Goal: Information Seeking & Learning: Check status

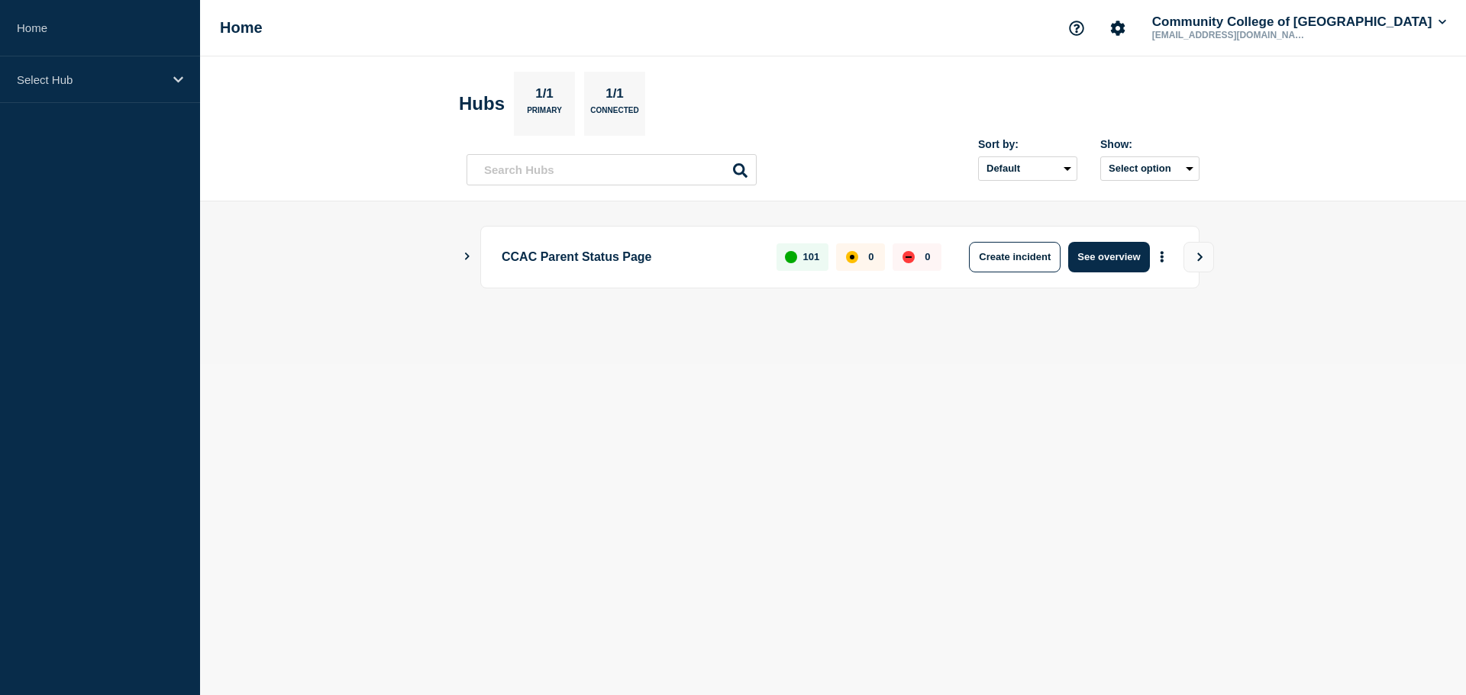
click at [465, 255] on icon "Show Connected Hubs" at bounding box center [467, 257] width 10 height 8
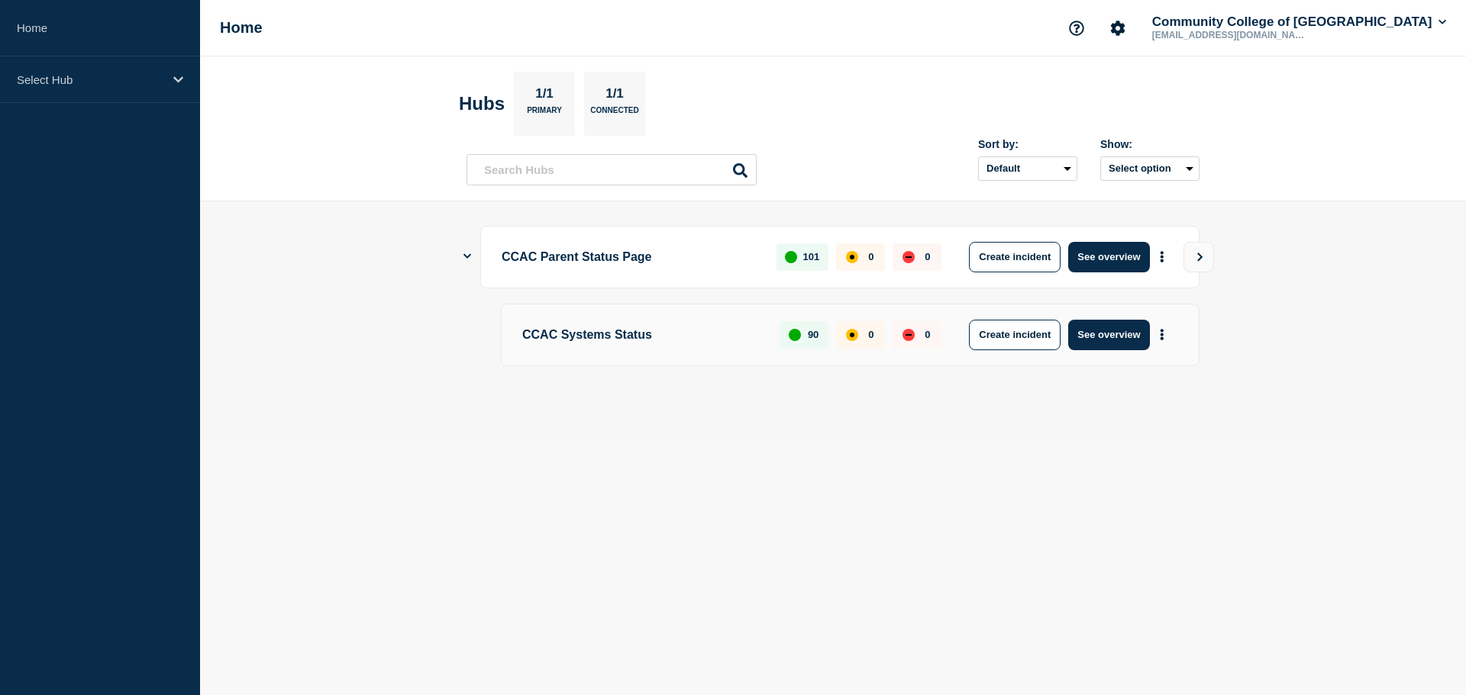
click at [579, 337] on p "CCAC Systems Status" at bounding box center [642, 335] width 240 height 31
click at [85, 75] on p "Select Hub" at bounding box center [90, 79] width 147 height 13
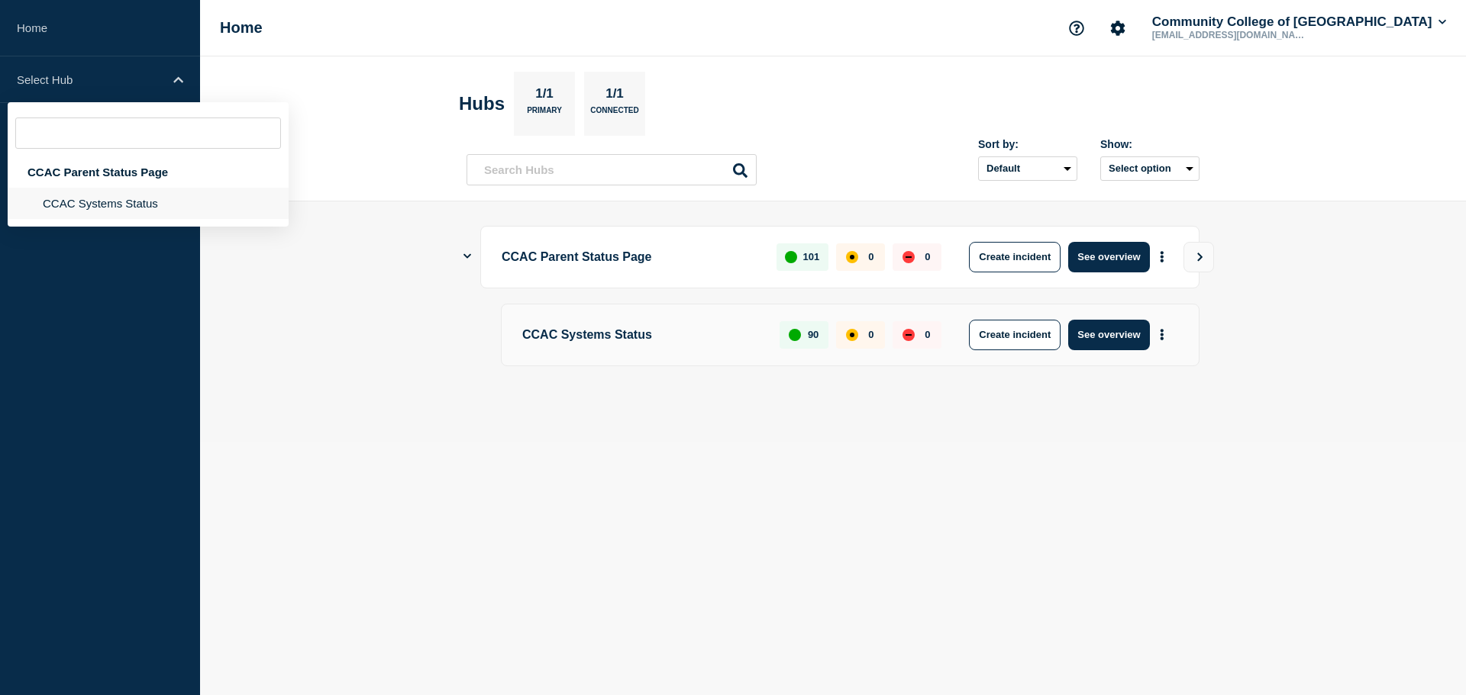
click at [82, 201] on li "CCAC Systems Status" at bounding box center [148, 203] width 281 height 31
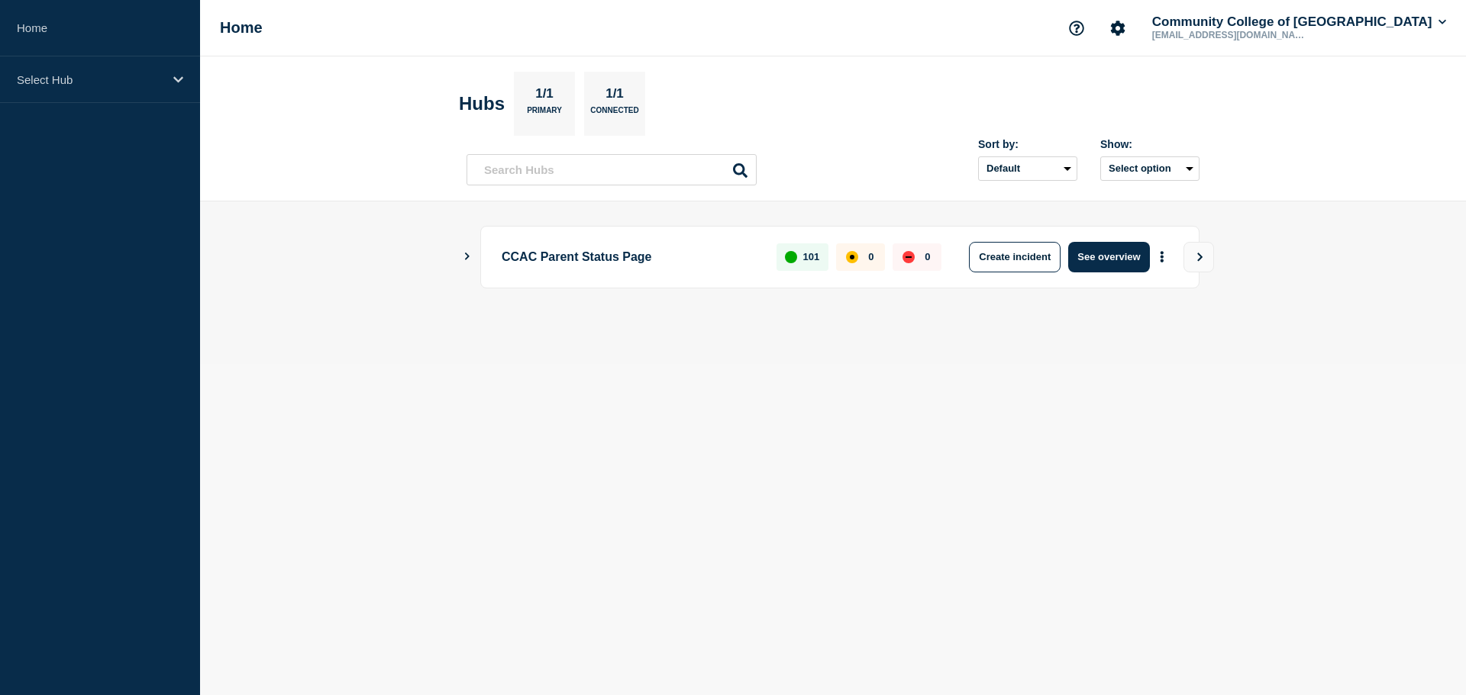
click at [466, 259] on icon "Show Connected Hubs" at bounding box center [467, 257] width 5 height 8
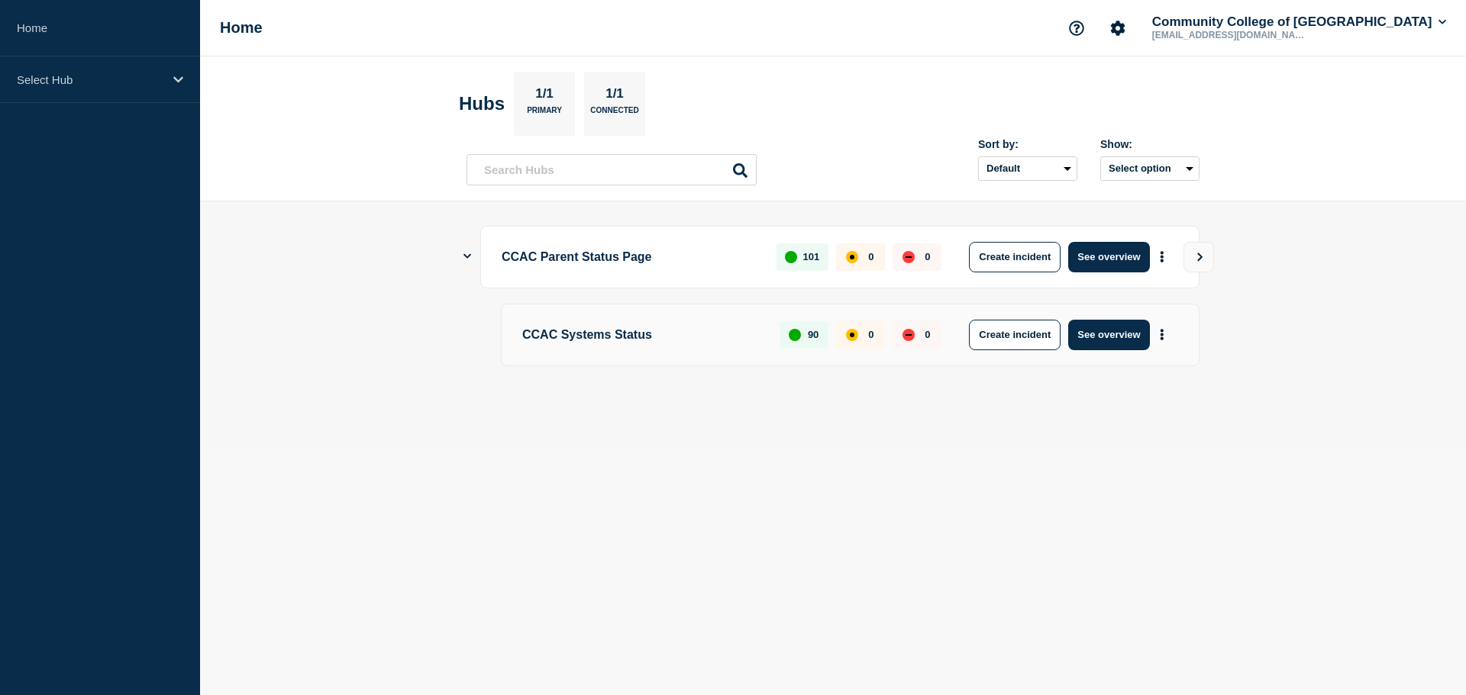
click at [639, 257] on p "CCAC Parent Status Page" at bounding box center [629, 257] width 257 height 31
click at [1200, 253] on icon "View" at bounding box center [1200, 257] width 10 height 9
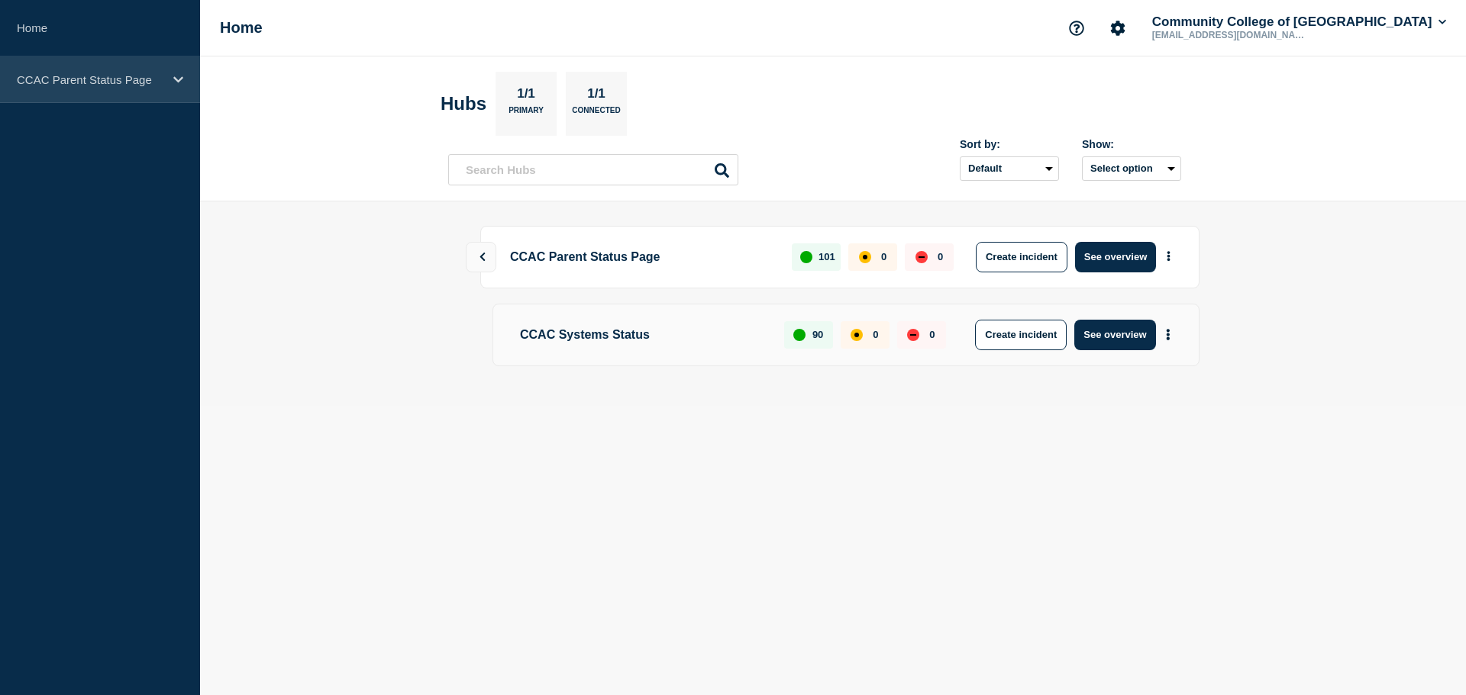
click at [71, 88] on div "CCAC Parent Status Page" at bounding box center [100, 79] width 200 height 47
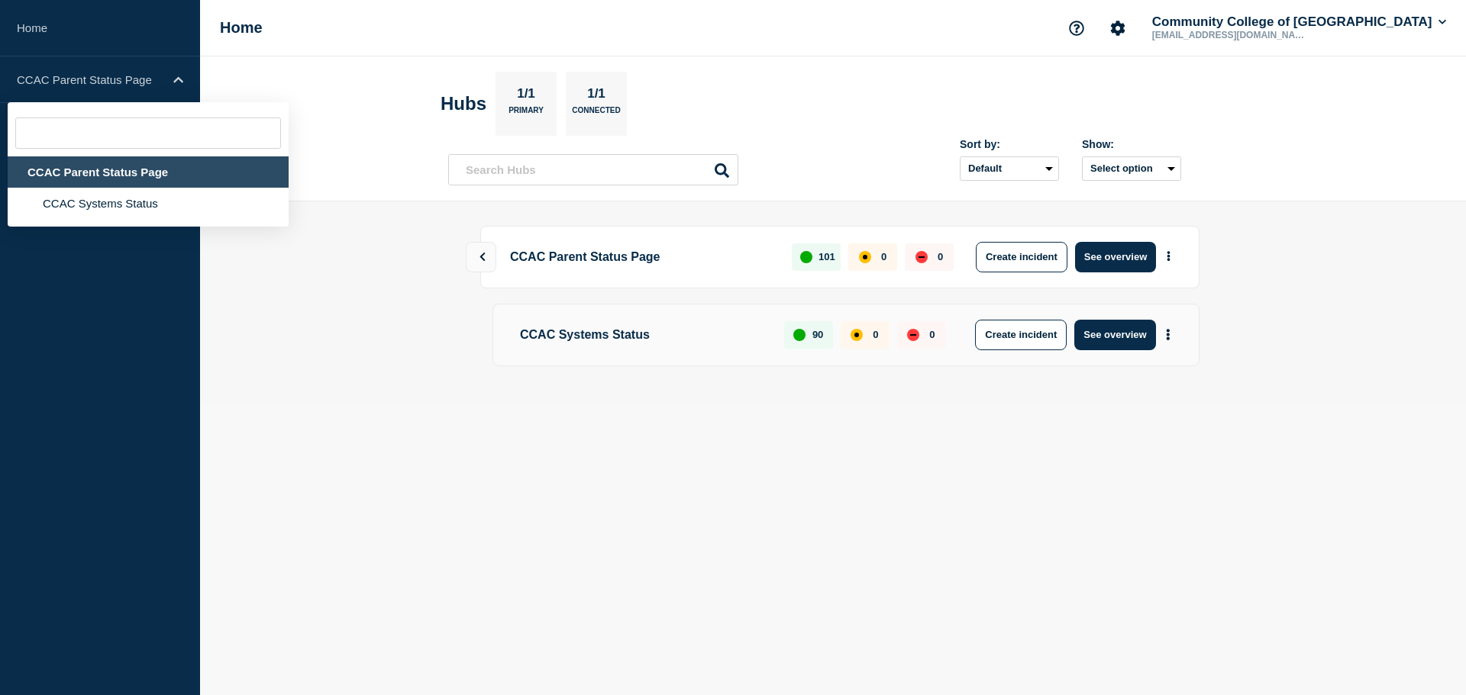
click at [78, 169] on div "CCAC Parent Status Page" at bounding box center [148, 171] width 281 height 31
click at [550, 424] on body "Home CCAC Parent Status Page CCAC Parent Status Page CCAC Systems Status Home C…" at bounding box center [733, 347] width 1466 height 695
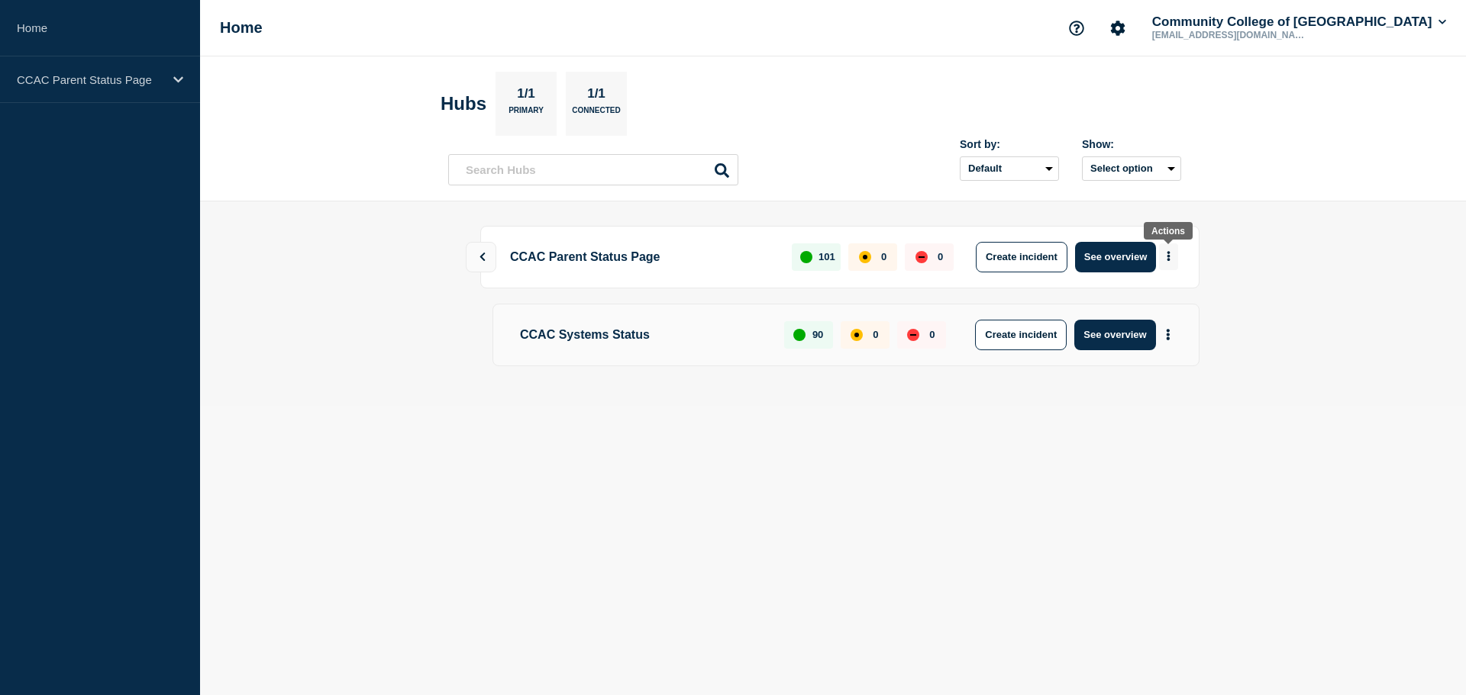
click at [1170, 253] on button "More actions" at bounding box center [1168, 256] width 19 height 27
click at [1124, 319] on link "View Status Page" at bounding box center [1167, 322] width 112 height 13
click at [835, 258] on p "101" at bounding box center [826, 256] width 17 height 11
click at [541, 87] on p "1/1" at bounding box center [526, 96] width 30 height 20
click at [47, 32] on link "Home" at bounding box center [100, 28] width 200 height 56
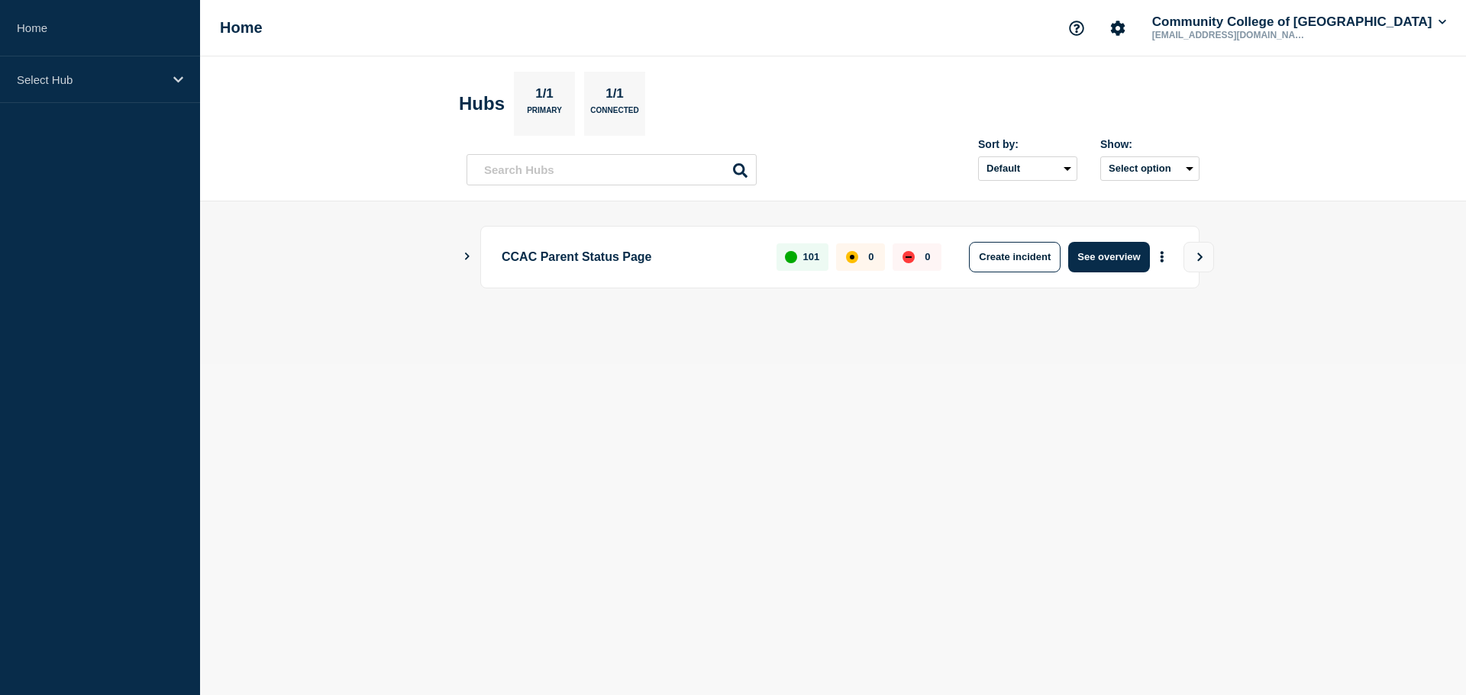
click at [469, 254] on icon "Show Connected Hubs" at bounding box center [467, 257] width 10 height 8
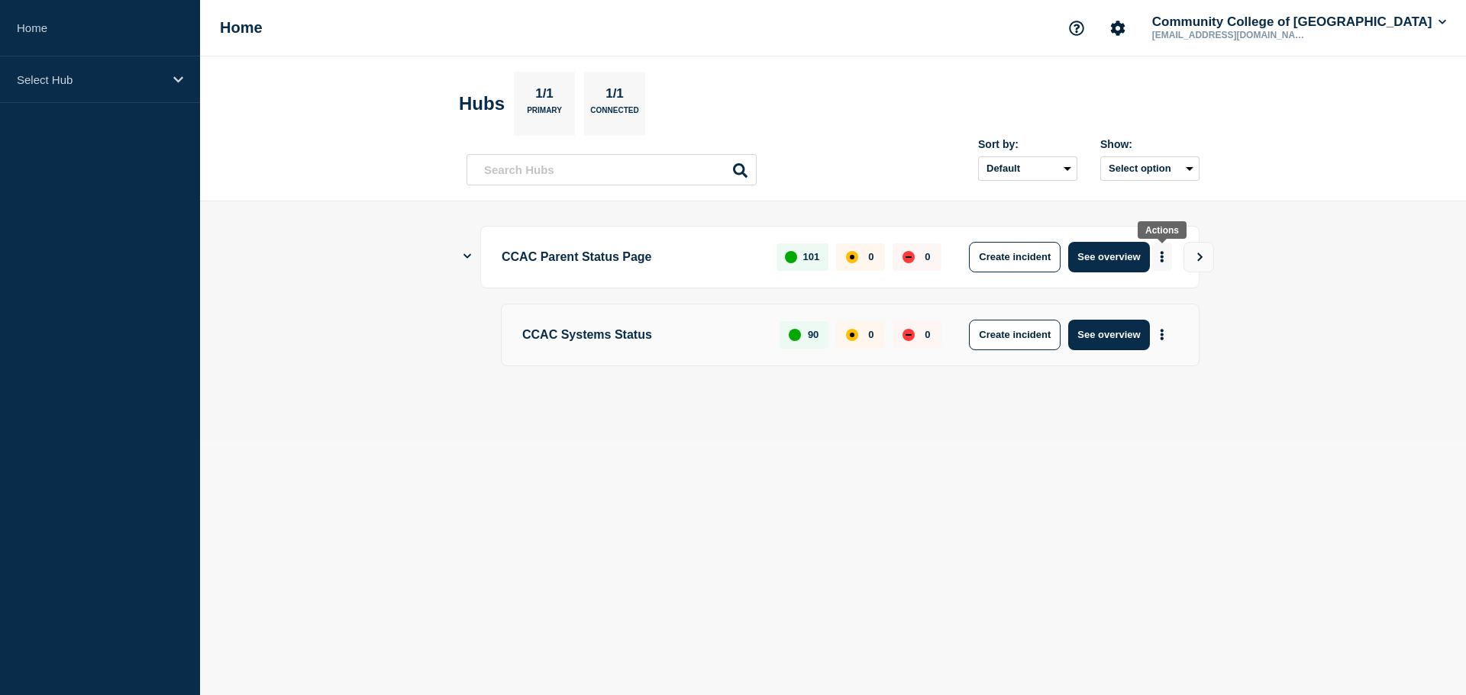
click at [1163, 253] on icon "More actions" at bounding box center [1161, 256] width 3 height 11
click at [1203, 253] on icon "View" at bounding box center [1200, 257] width 10 height 9
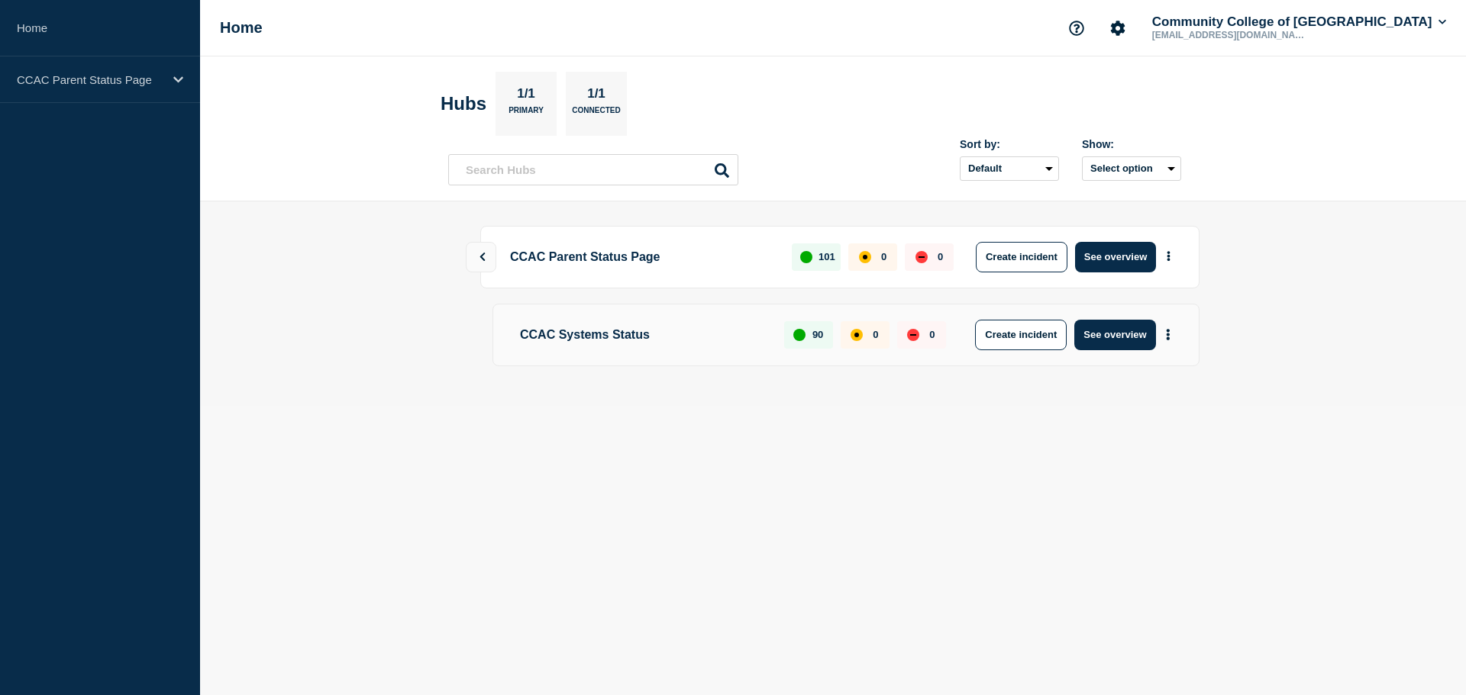
click at [824, 256] on div "101" at bounding box center [816, 256] width 49 height 27
click at [1105, 163] on button "Select option" at bounding box center [1131, 168] width 99 height 24
click at [953, 101] on section "Hubs 1/1 Primary 1/1 Connected" at bounding box center [814, 104] width 748 height 64
click at [121, 68] on div "CCAC Parent Status Page" at bounding box center [100, 79] width 200 height 47
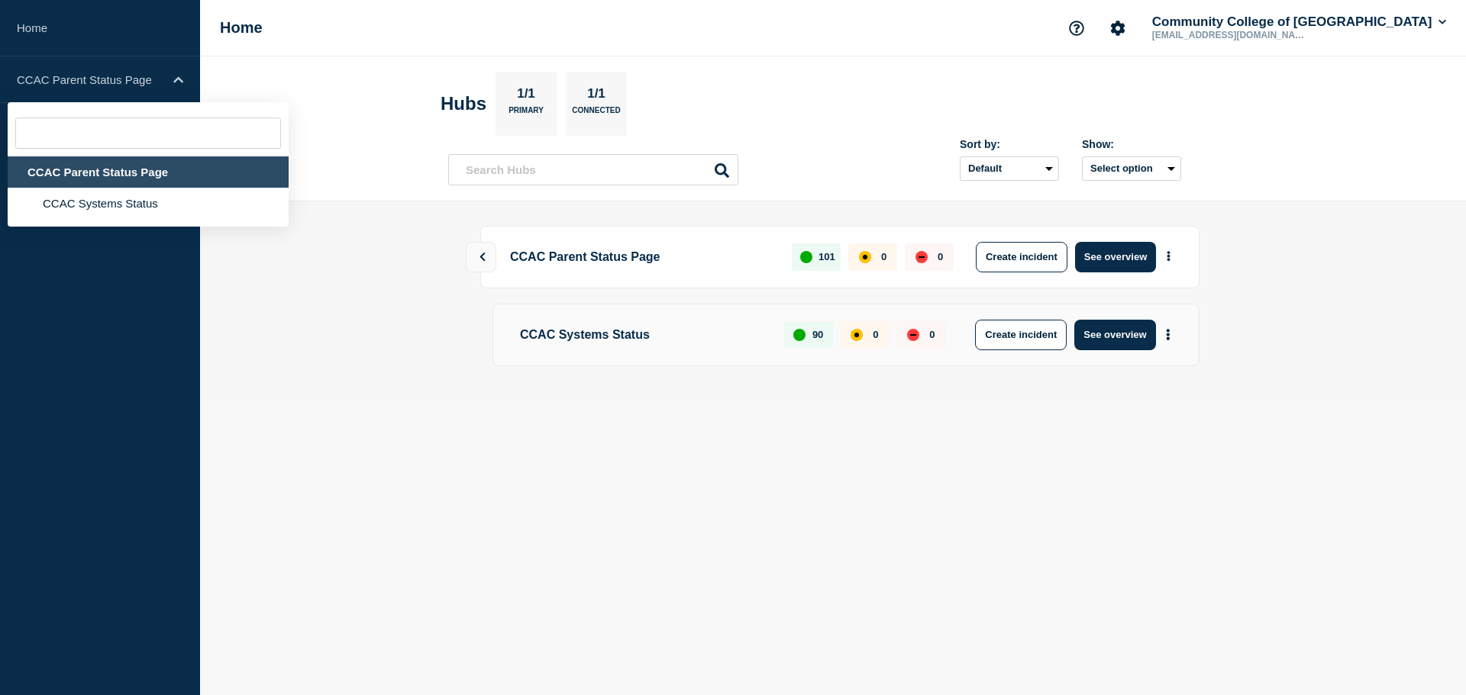
click at [93, 178] on div "CCAC Parent Status Page" at bounding box center [148, 171] width 281 height 31
click at [1343, 124] on header "Hubs 1/1 Primary 1/1 Connected Sort by: Default Last added Last updated Most ac…" at bounding box center [833, 128] width 1266 height 145
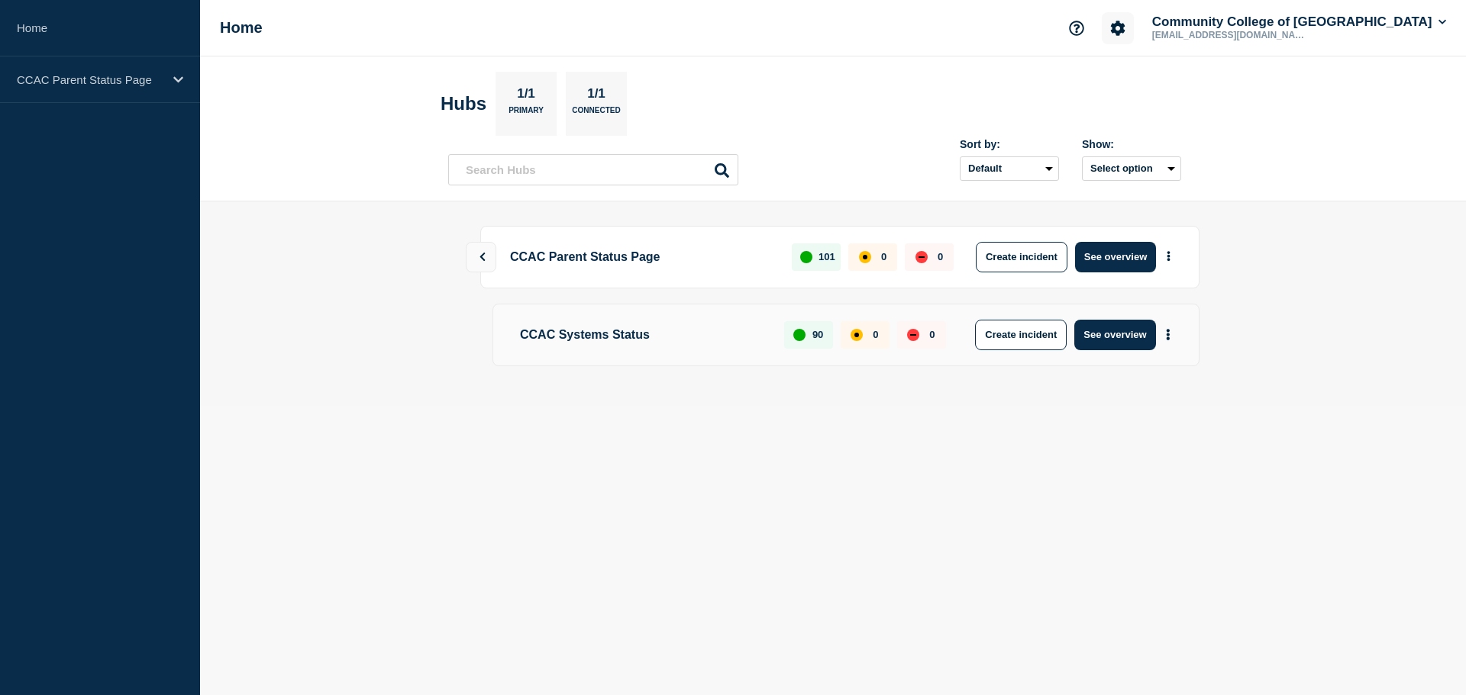
click at [1124, 32] on icon "Account settings" at bounding box center [1117, 28] width 15 height 15
click at [1334, 114] on header "Hubs 1/1 Primary 1/1 Connected Sort by: Default Last added Last updated Most ac…" at bounding box center [833, 128] width 1266 height 145
click at [541, 95] on p "1/1" at bounding box center [526, 96] width 30 height 20
click at [598, 95] on p "1/1" at bounding box center [597, 96] width 30 height 20
click at [511, 179] on input "text" at bounding box center [593, 169] width 290 height 31
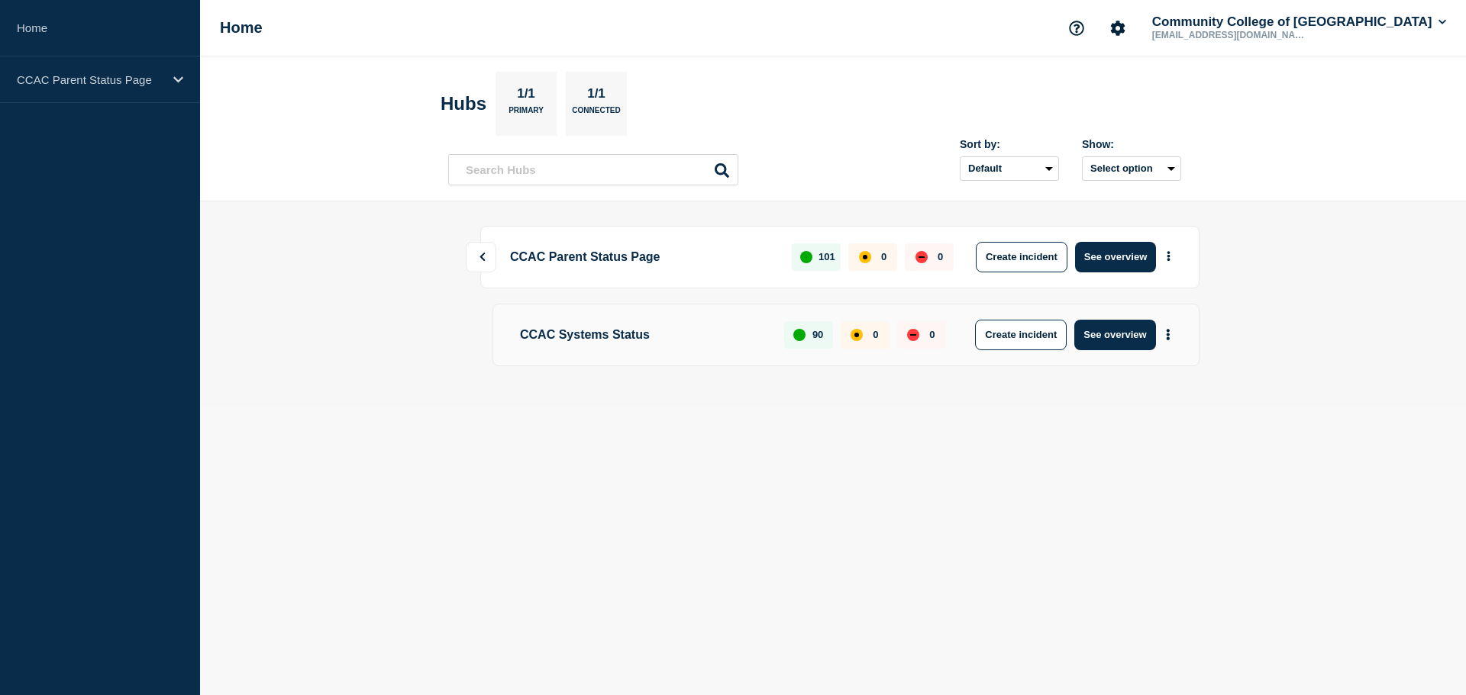
click at [477, 256] on icon at bounding box center [482, 257] width 10 height 9
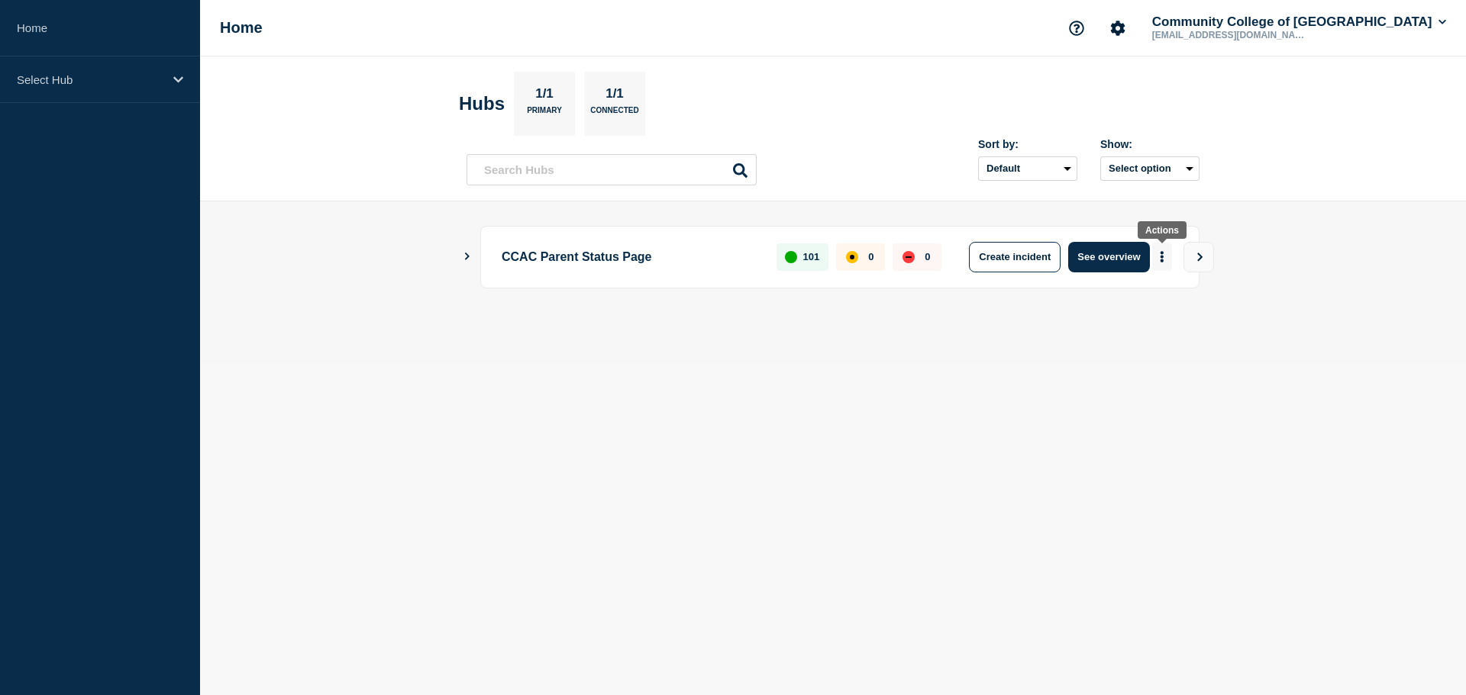
click at [1164, 256] on button "More actions" at bounding box center [1162, 257] width 20 height 28
click at [1206, 258] on button "View" at bounding box center [1198, 257] width 31 height 31
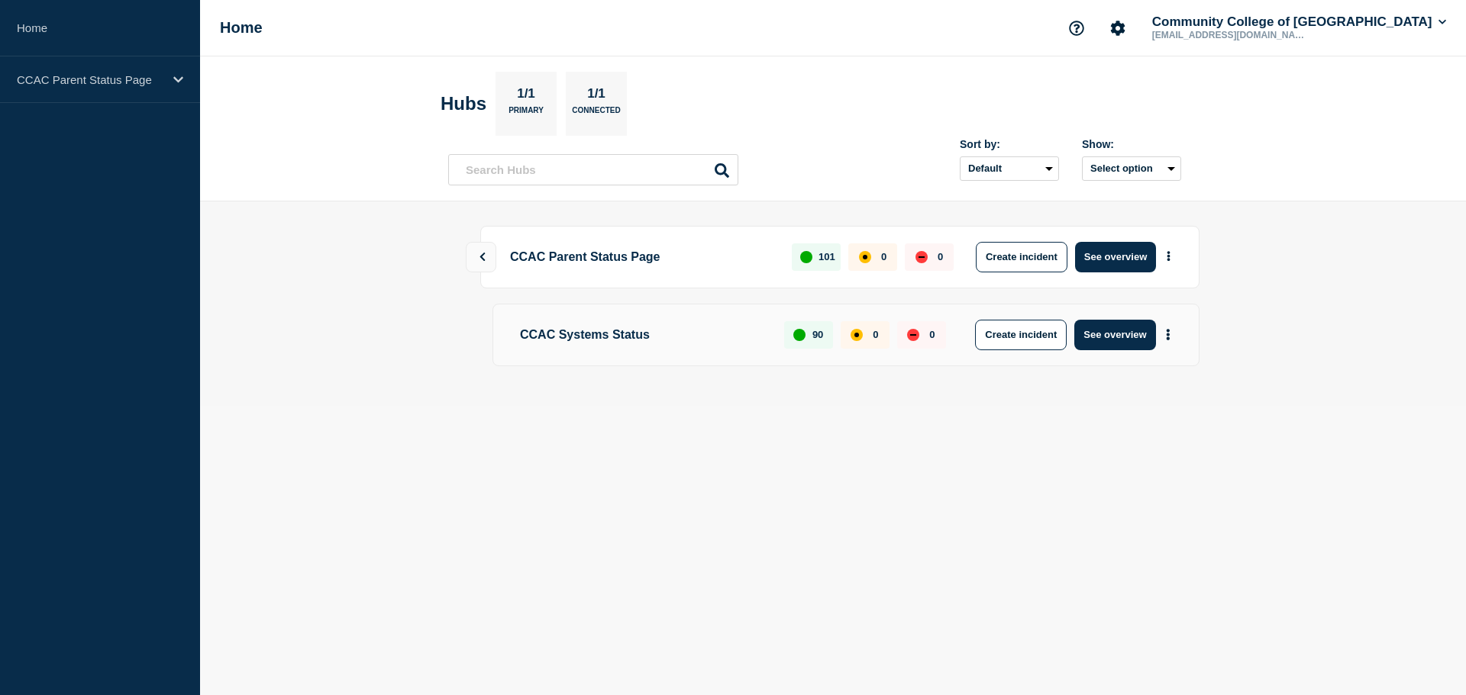
click at [642, 352] on div "CCAC Systems Status 90 0 0 Create incident See overview" at bounding box center [845, 335] width 707 height 63
click at [1169, 335] on icon "More actions" at bounding box center [1167, 334] width 3 height 11
click at [1353, 277] on main "CCAC Parent Status Page 101 0 0 Create incident See overview CCAC Systems Statu…" at bounding box center [833, 304] width 1266 height 205
click at [137, 82] on p "CCAC Parent Status Page" at bounding box center [90, 79] width 147 height 13
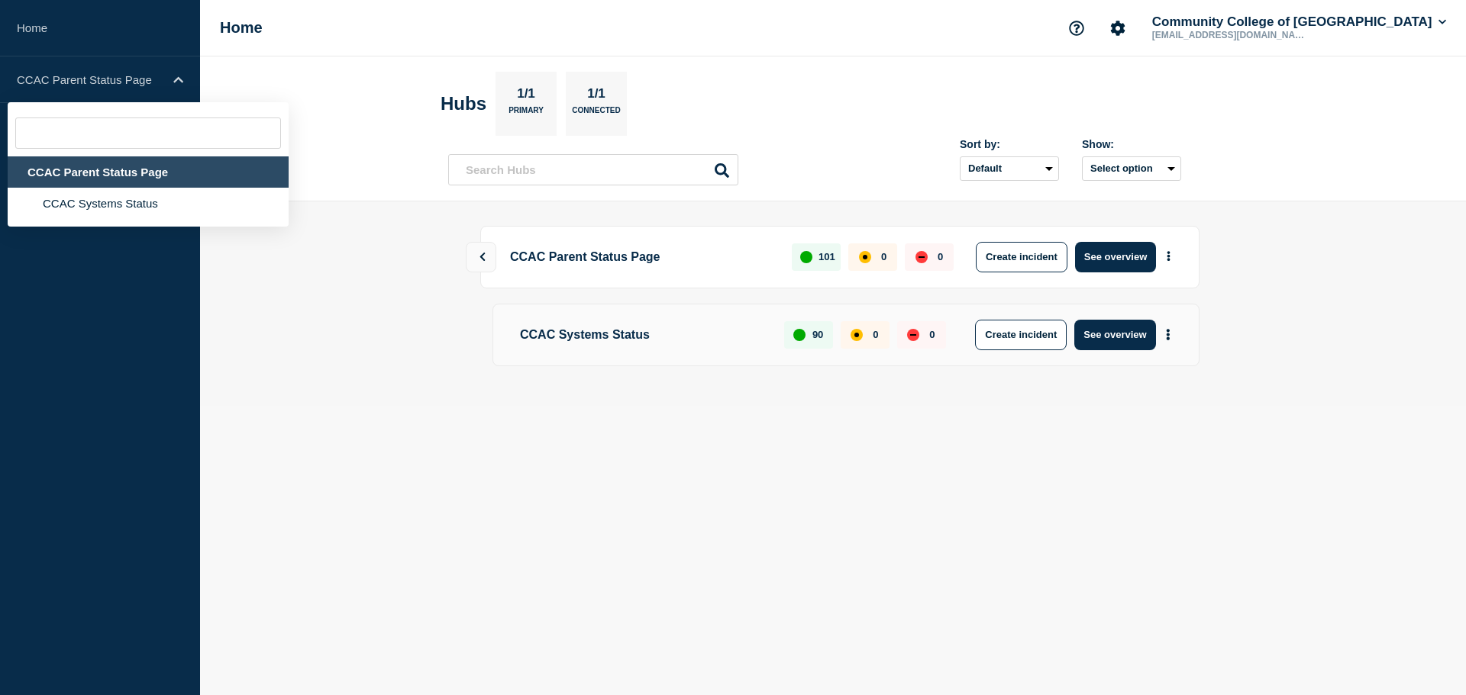
click at [103, 171] on div "CCAC Parent Status Page" at bounding box center [148, 171] width 281 height 31
click at [44, 21] on link "Home" at bounding box center [100, 28] width 200 height 56
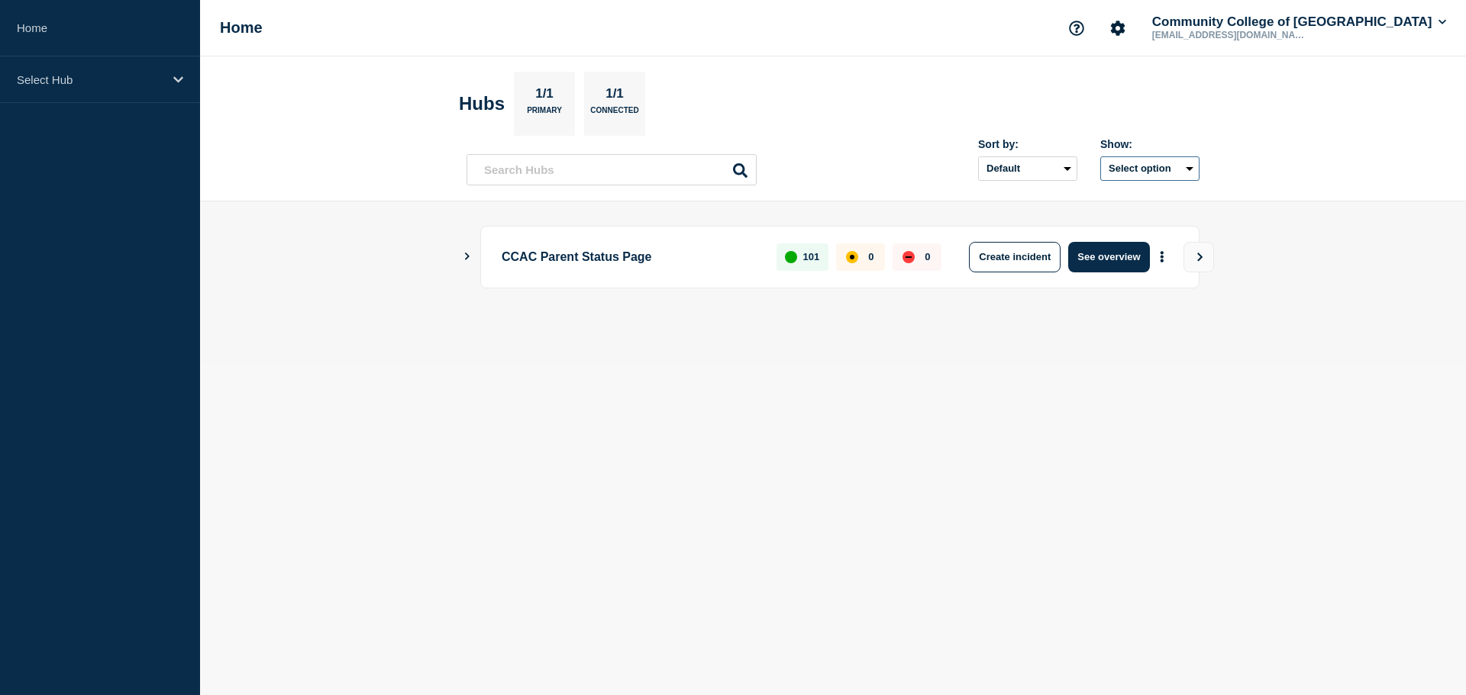
click at [1120, 173] on button "Select option" at bounding box center [1149, 168] width 99 height 24
click at [1076, 103] on section "Hubs 1/1 Primary 1/1 Connected" at bounding box center [833, 104] width 748 height 64
click at [626, 177] on input "text" at bounding box center [611, 169] width 290 height 31
click at [559, 89] on p "1/1" at bounding box center [545, 96] width 30 height 20
click at [553, 95] on p "1/1" at bounding box center [545, 96] width 30 height 20
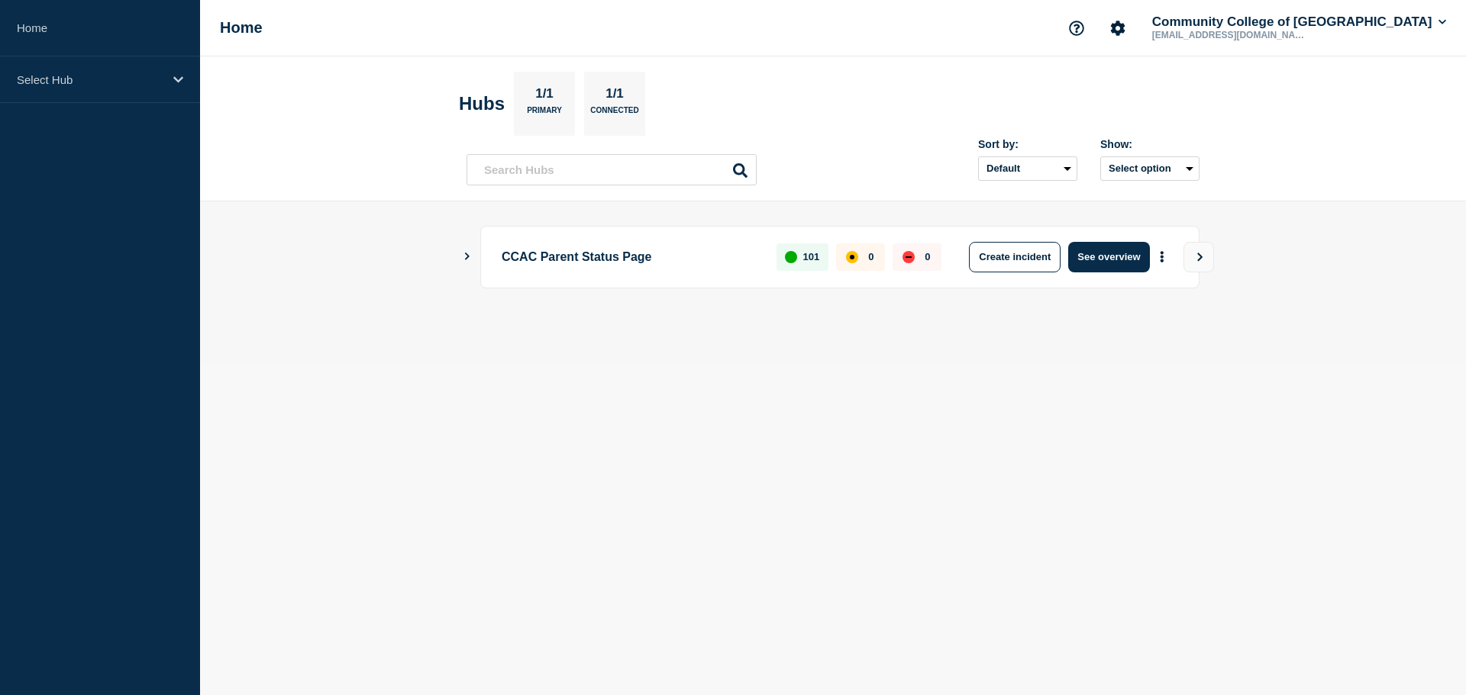
click at [456, 107] on header "Hubs 1/1 Primary 1/1 Connected Sort by: Default Last added Last updated Most ac…" at bounding box center [833, 128] width 1266 height 145
click at [619, 102] on p "1/1" at bounding box center [615, 96] width 30 height 20
click at [467, 249] on div "CCAC Parent Status Page 101 0 0 Create incident See overview" at bounding box center [832, 257] width 733 height 63
click at [468, 253] on icon "Show Connected Hubs" at bounding box center [467, 257] width 10 height 8
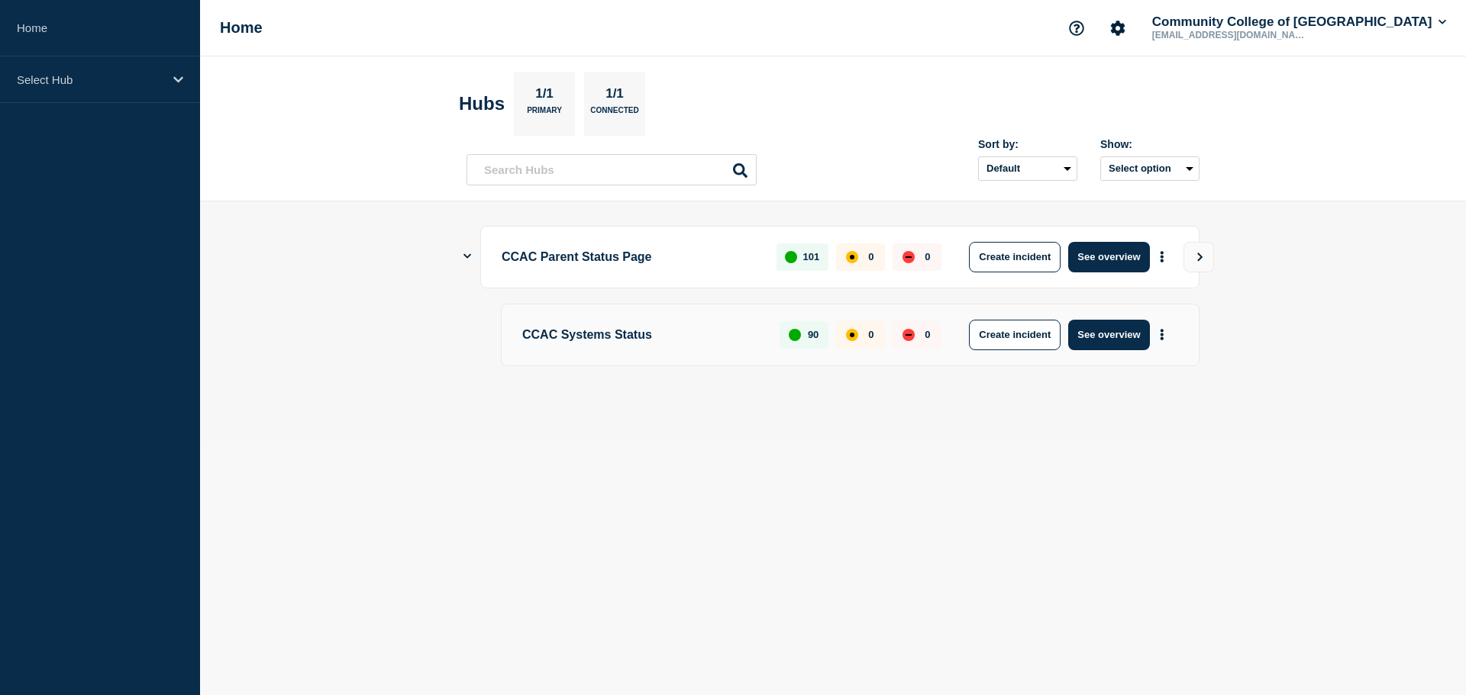
click at [559, 258] on p "CCAC Parent Status Page" at bounding box center [629, 257] width 257 height 31
click at [1164, 262] on button "More actions" at bounding box center [1162, 257] width 20 height 28
click at [1199, 258] on icon "View" at bounding box center [1200, 257] width 10 height 9
